Goal: Check status: Check status

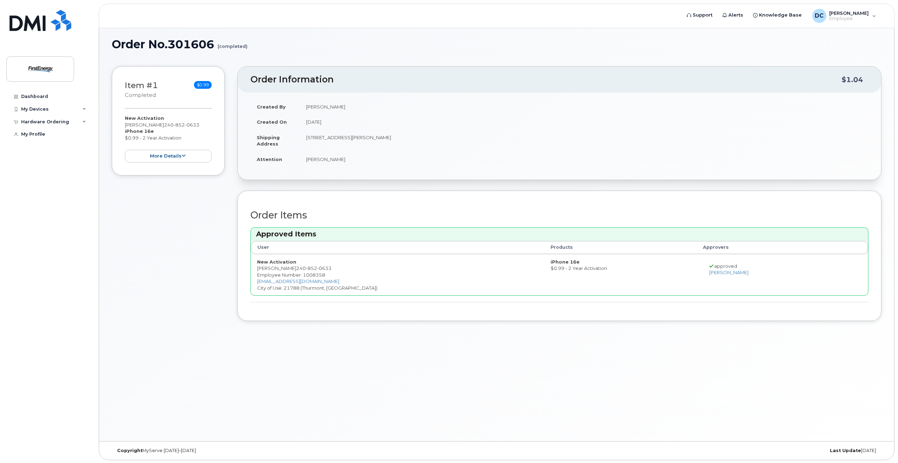
scroll to position [40, 0]
click at [171, 153] on button "more details" at bounding box center [168, 155] width 87 height 13
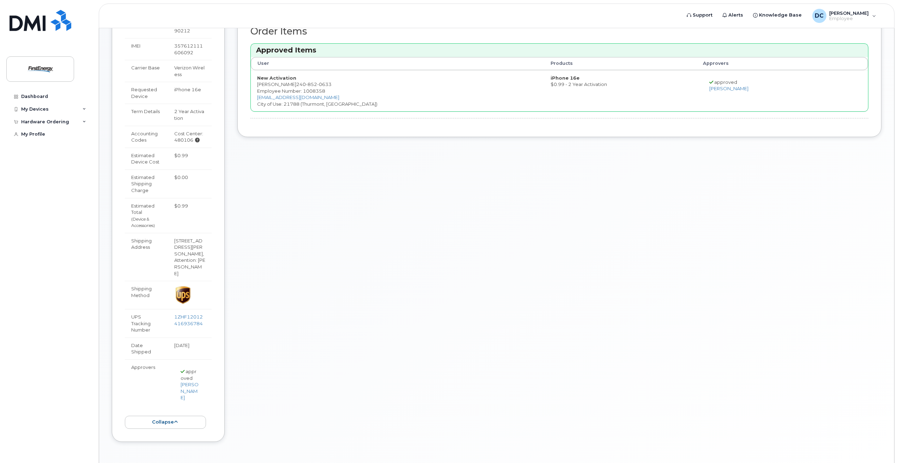
scroll to position [248, 0]
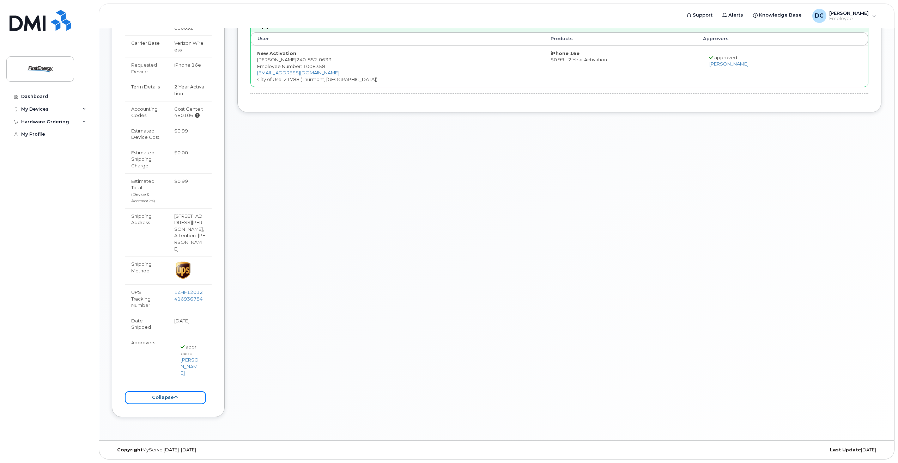
click at [155, 395] on button "collapse" at bounding box center [165, 397] width 81 height 13
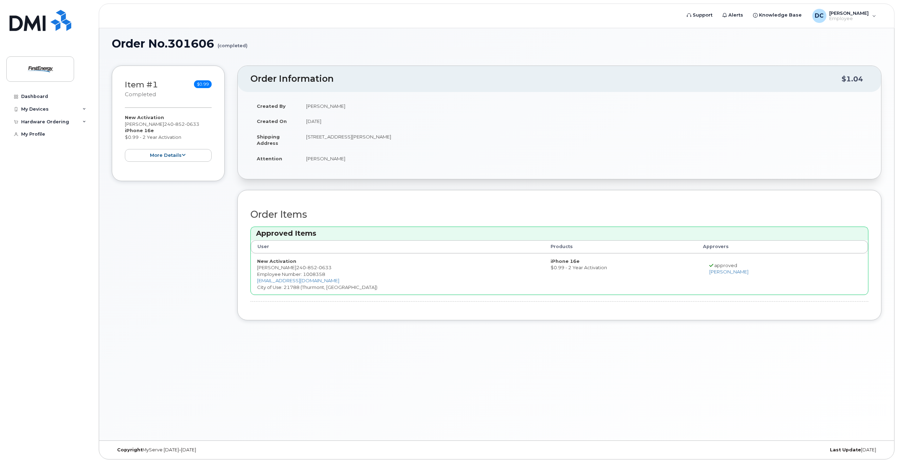
scroll to position [40, 0]
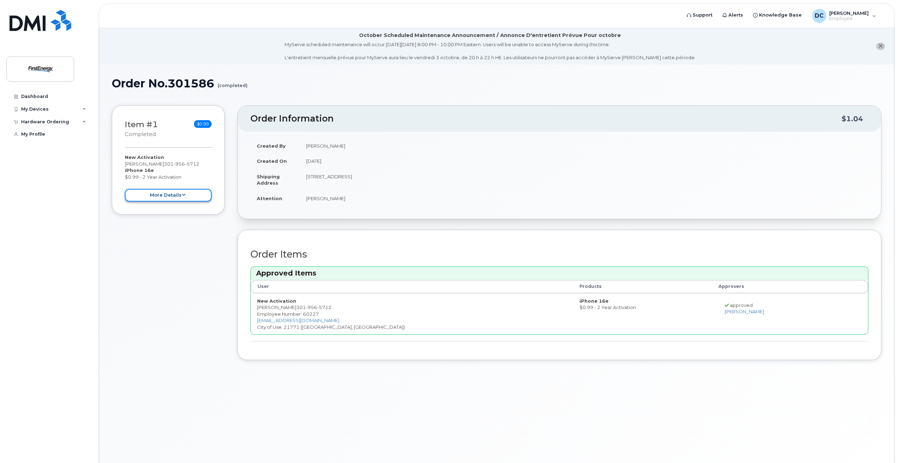
click at [154, 202] on button "more details" at bounding box center [168, 195] width 87 height 13
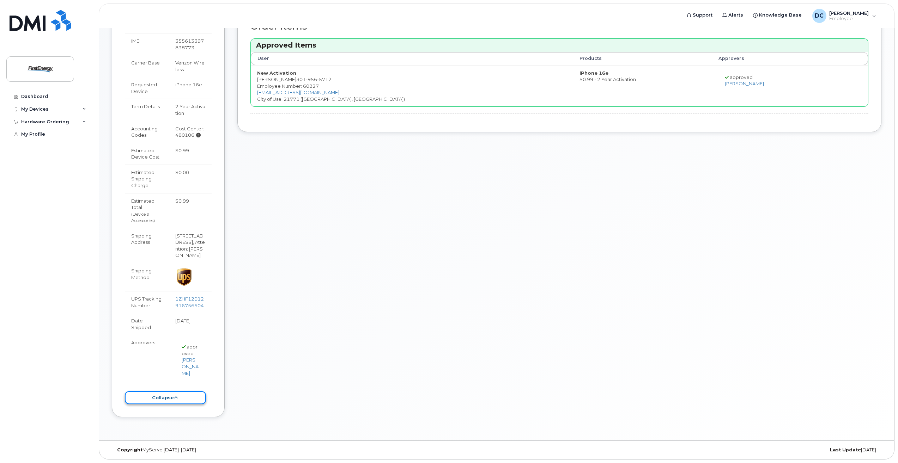
click at [172, 399] on button "collapse" at bounding box center [165, 397] width 81 height 13
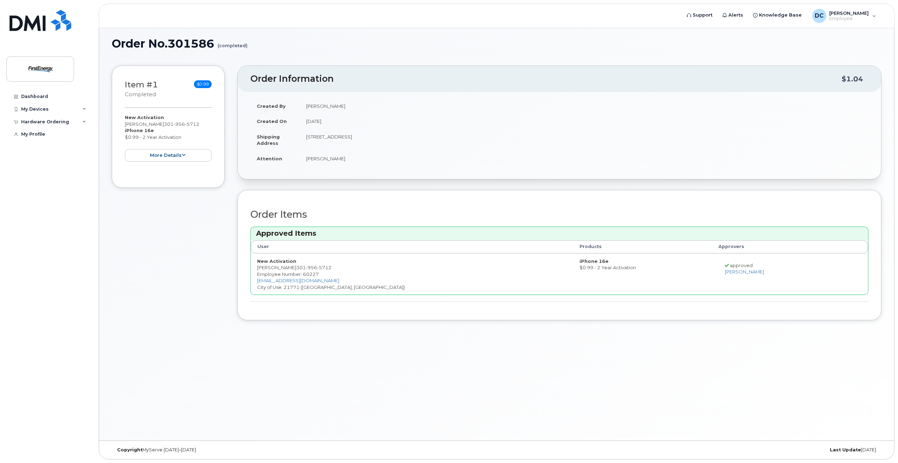
scroll to position [40, 0]
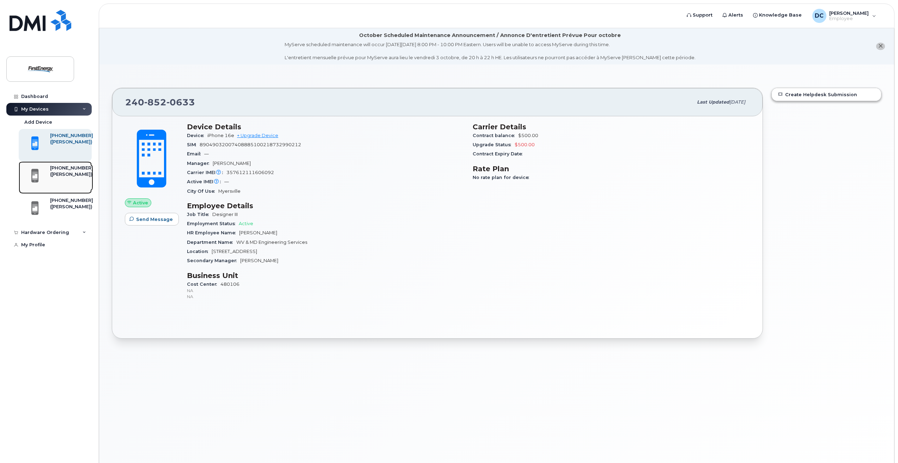
click at [61, 171] on div "[PHONE_NUMBER]" at bounding box center [71, 168] width 43 height 6
